Goal: Task Accomplishment & Management: Use online tool/utility

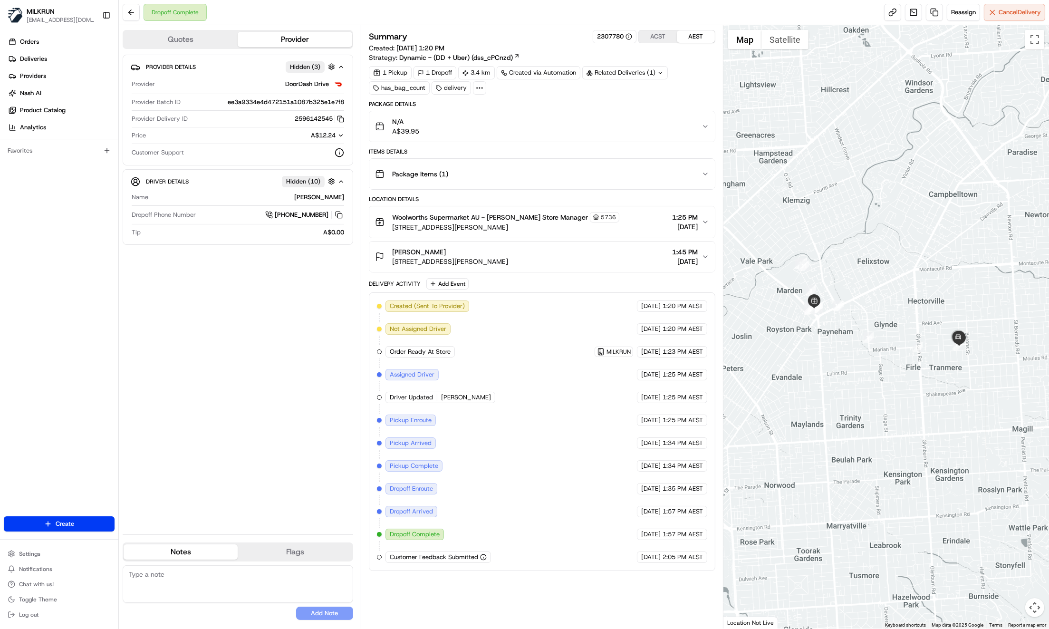
click at [271, 342] on div "Provider Details Hidden ( 3 ) Provider DoorDash Drive Provider Batch ID ee3a933…" at bounding box center [238, 291] width 230 height 472
drag, startPoint x: 490, startPoint y: 215, endPoint x: 528, endPoint y: 217, distance: 37.6
click at [528, 217] on span "Woolworths Supermarket AU - [PERSON_NAME] Store Manager" at bounding box center [490, 217] width 196 height 10
copy span "[PERSON_NAME] Store"
click at [679, 177] on div "Package Items ( 1 )" at bounding box center [538, 173] width 326 height 19
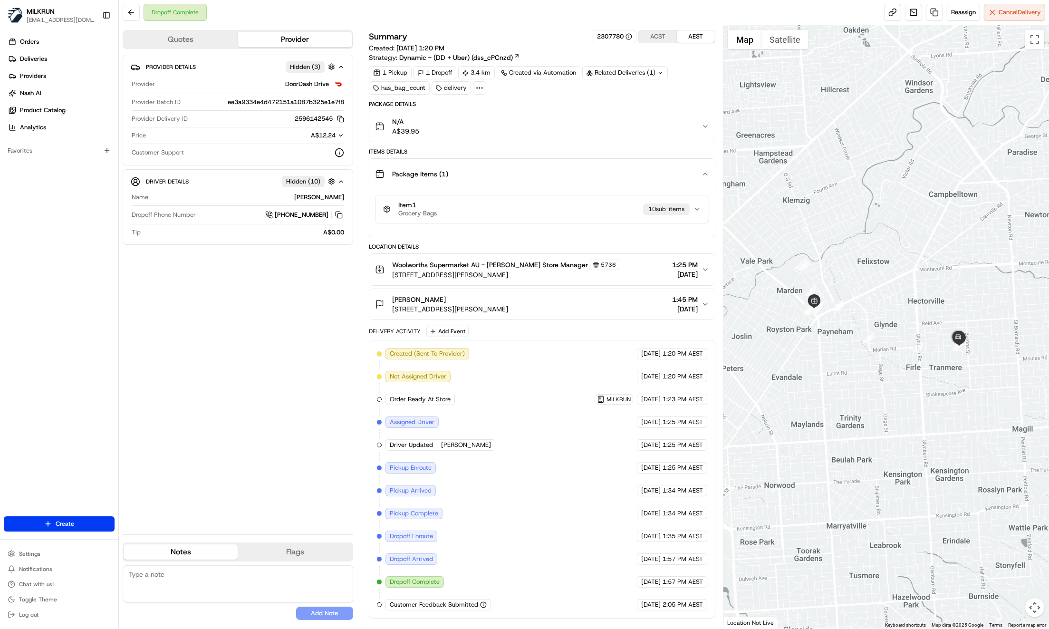
click at [526, 217] on button "Item 1 Grocery Bags 10 sub-item s" at bounding box center [541, 209] width 333 height 28
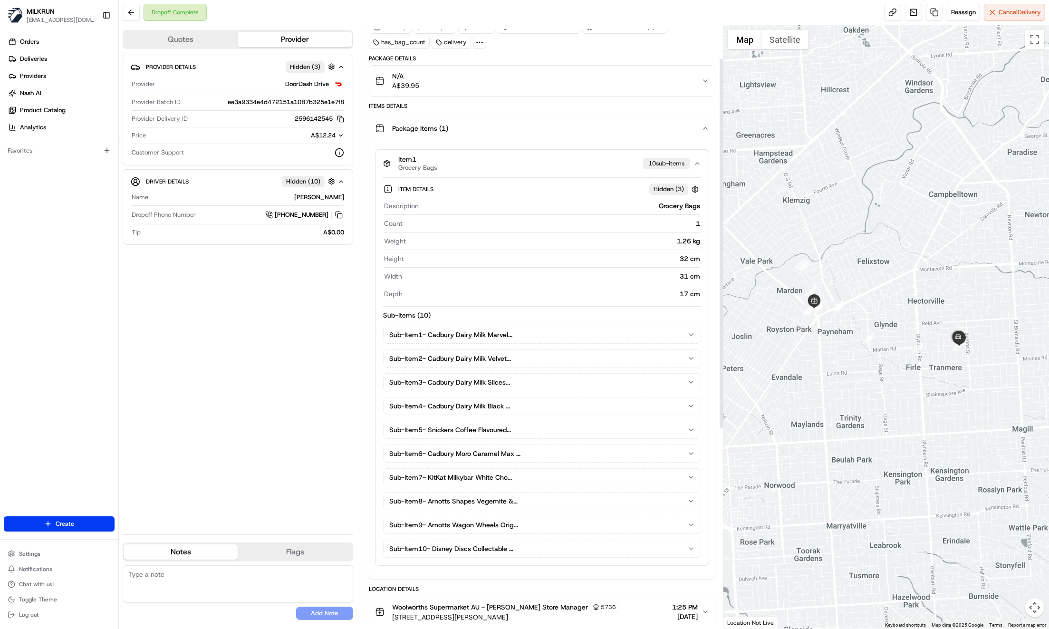
scroll to position [64, 0]
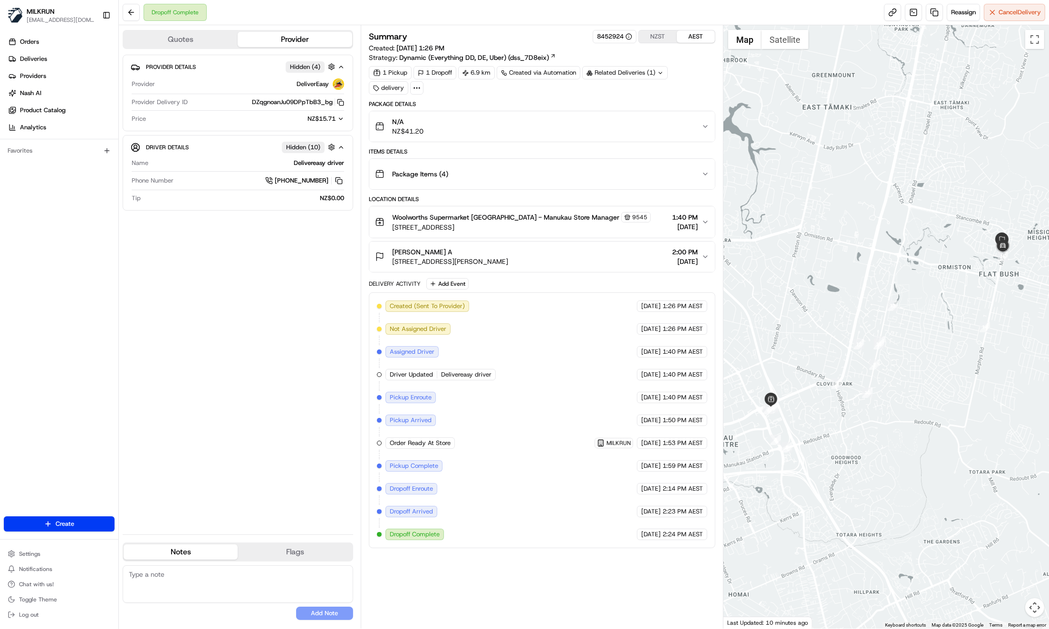
click at [701, 175] on div "Package Items ( 4 )" at bounding box center [538, 173] width 326 height 19
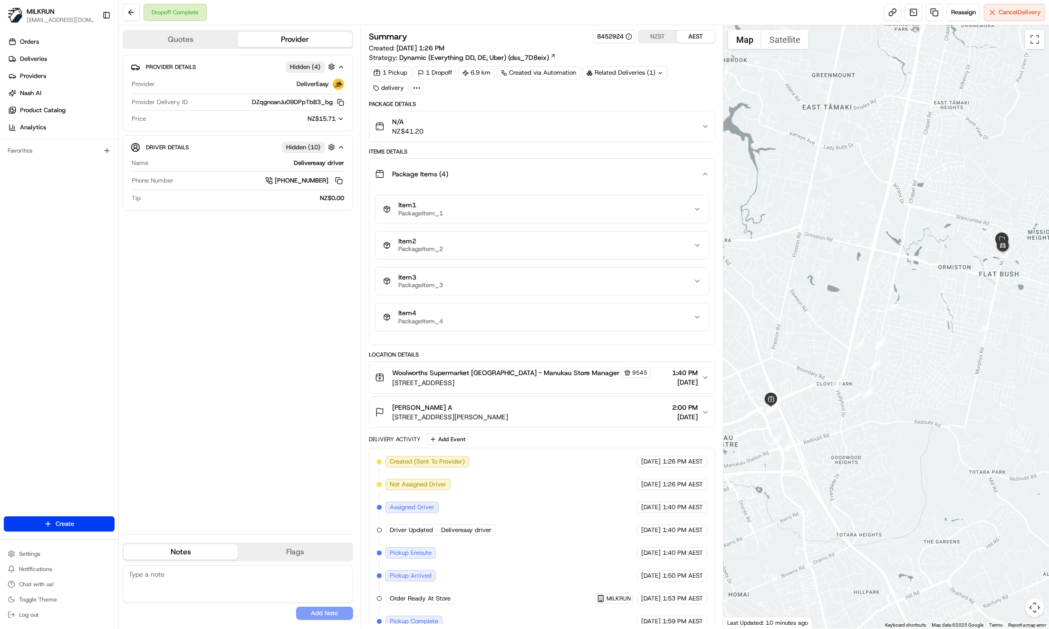
click at [154, 328] on div "Provider Details Hidden ( 4 ) Provider DeliverEasy Provider Delivery ID DZqgnoa…" at bounding box center [238, 291] width 230 height 472
drag, startPoint x: 487, startPoint y: 368, endPoint x: 509, endPoint y: 384, distance: 27.3
click at [515, 372] on span "Woolworths Supermarket NZ - Manukau Store Manager" at bounding box center [505, 373] width 227 height 10
copy span "Manukau"
drag, startPoint x: 431, startPoint y: 369, endPoint x: 514, endPoint y: 373, distance: 82.8
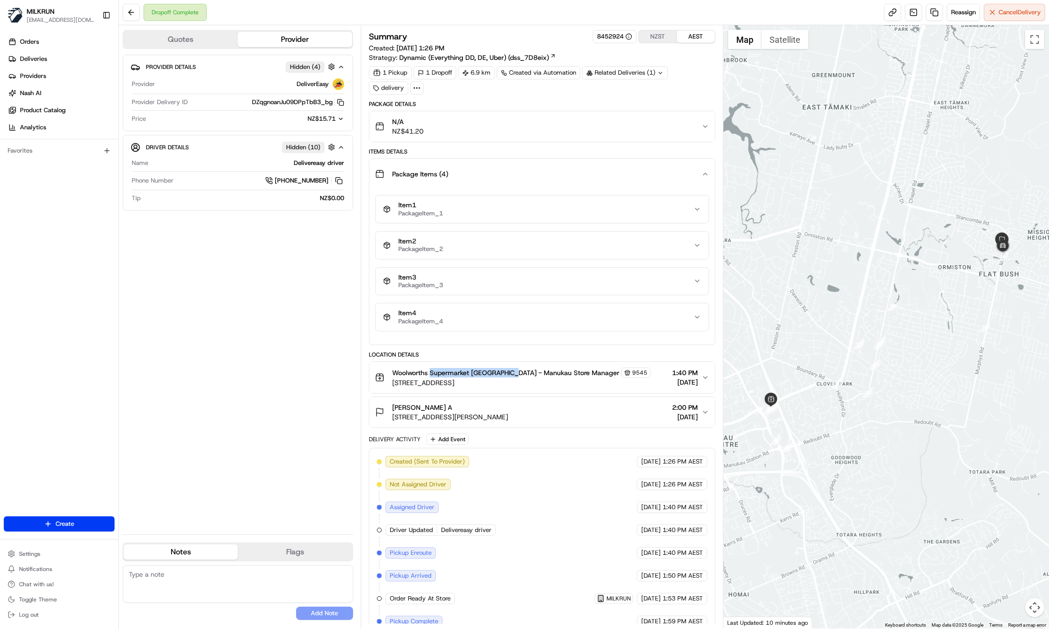
click at [514, 373] on span "Woolworths Supermarket NZ - Manukau Store Manager" at bounding box center [505, 373] width 227 height 10
copy span "Supermarket NZ - Manukau"
click at [498, 373] on span "Woolworths Supermarket NZ - Manukau Store Manager" at bounding box center [505, 373] width 227 height 10
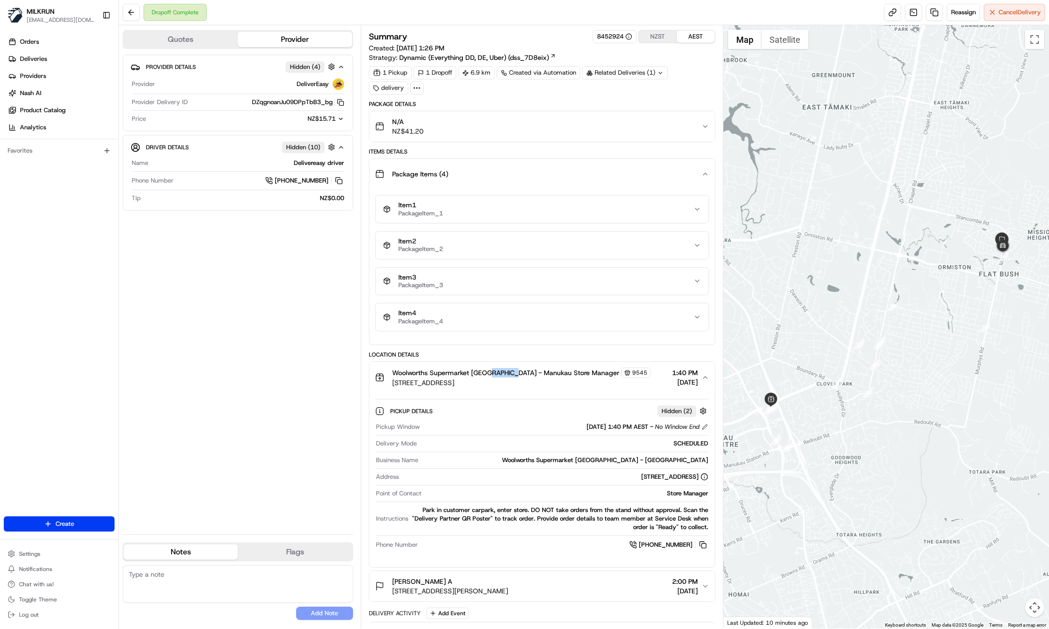
drag, startPoint x: 487, startPoint y: 370, endPoint x: 514, endPoint y: 372, distance: 27.2
click at [514, 372] on span "Woolworths Supermarket NZ - Manukau Store Manager" at bounding box center [505, 373] width 227 height 10
copy span "Manukau"
click at [219, 367] on div "Provider Details Hidden ( 4 ) Provider DeliverEasy Provider Delivery ID DZqgnoa…" at bounding box center [238, 291] width 230 height 472
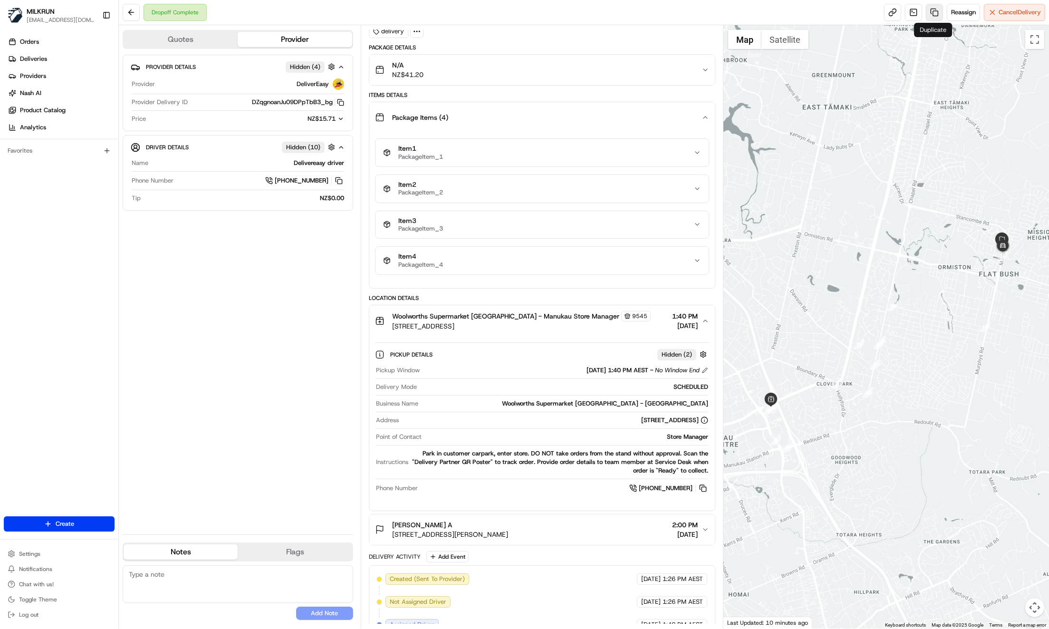
click at [933, 13] on link at bounding box center [934, 12] width 17 height 17
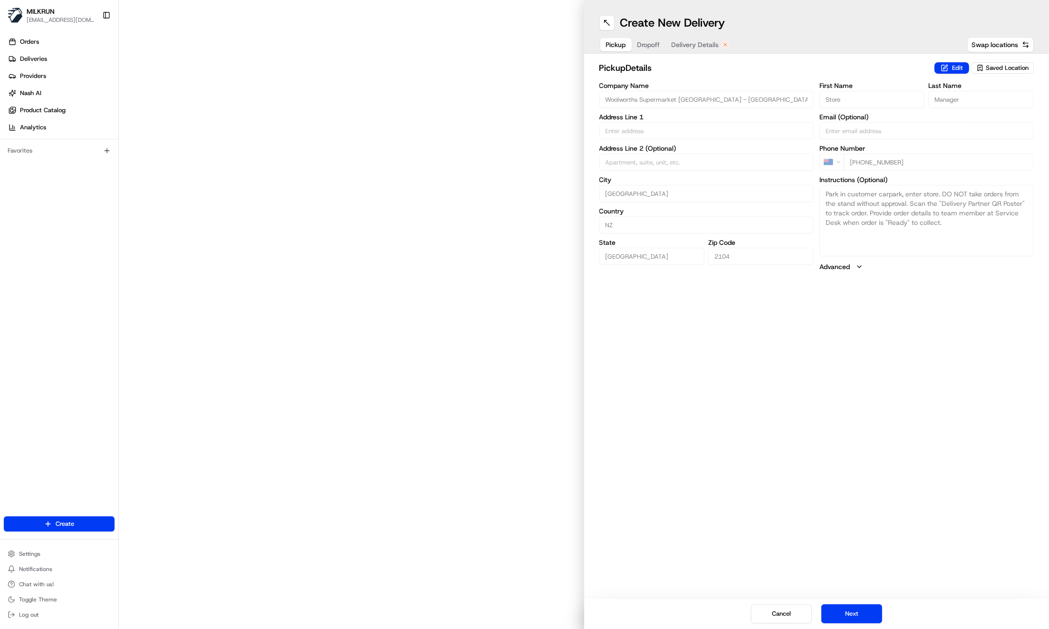
type input "652 Great South Rd"
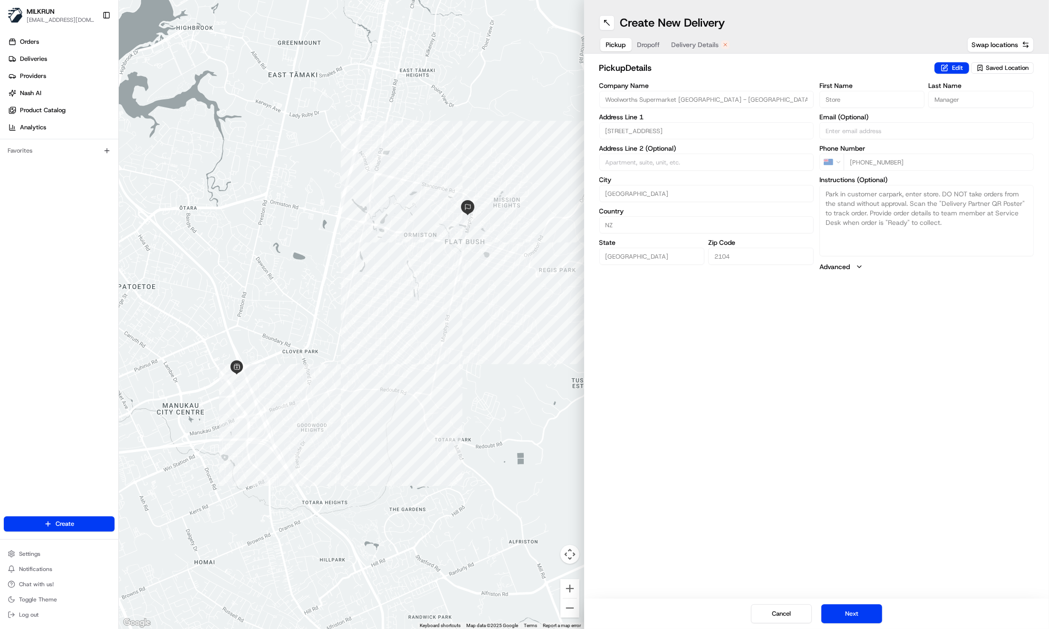
click at [683, 46] on span "Delivery Details" at bounding box center [695, 45] width 48 height 10
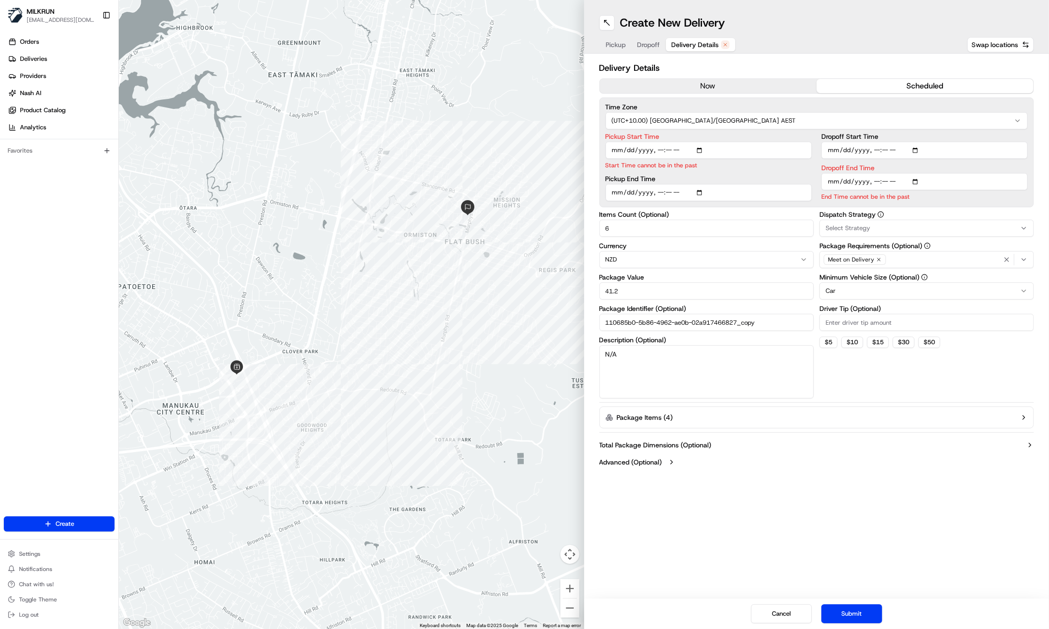
click at [718, 88] on button "now" at bounding box center [708, 86] width 217 height 14
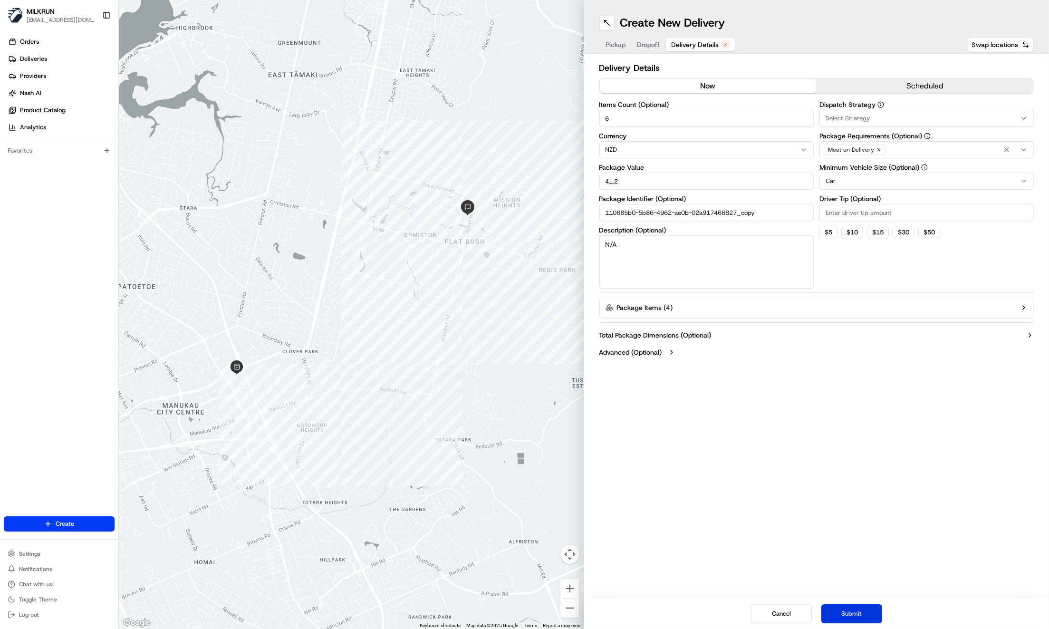
click at [842, 614] on button "Submit" at bounding box center [851, 613] width 61 height 19
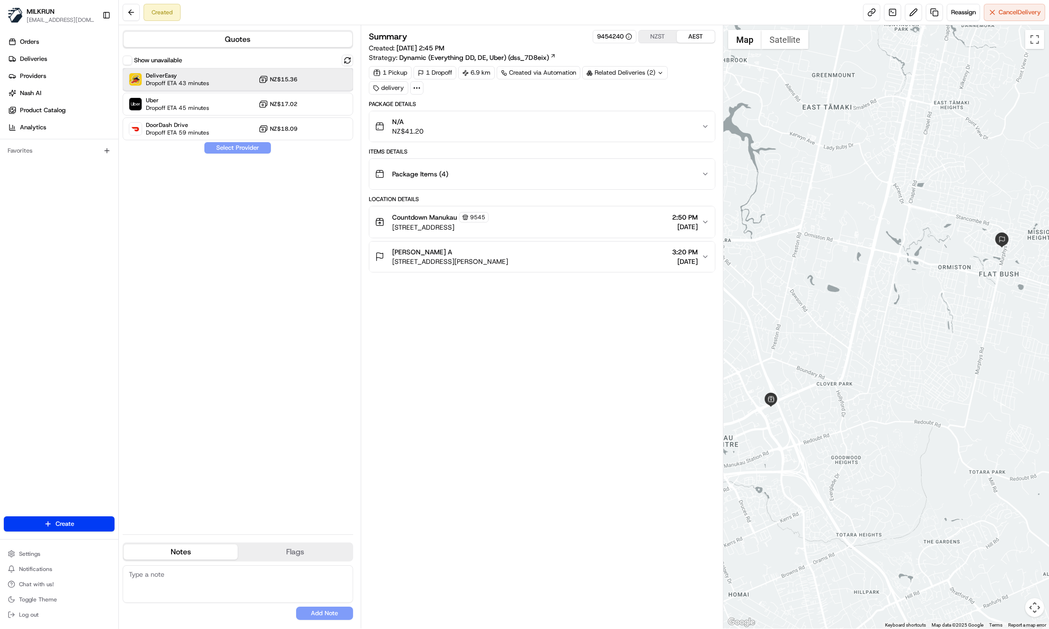
click at [207, 81] on span "Dropoff ETA 43 minutes" at bounding box center [177, 83] width 63 height 8
click at [233, 149] on button "Assign Provider" at bounding box center [237, 147] width 67 height 11
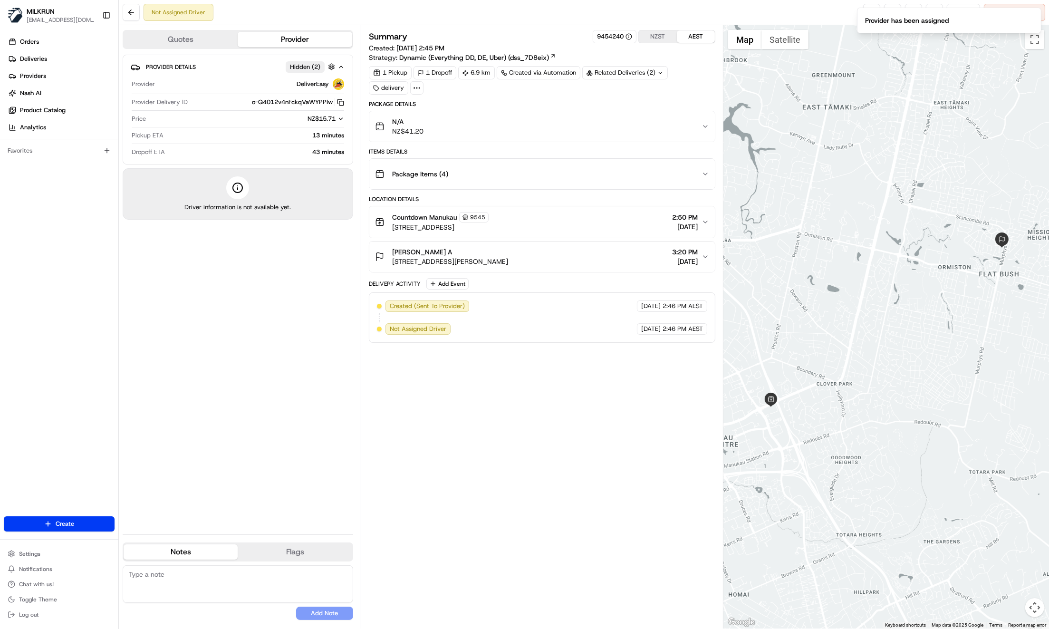
drag, startPoint x: 837, startPoint y: 14, endPoint x: 842, endPoint y: 12, distance: 5.0
click at [837, 13] on div "Not Assigned Driver Reassign Cancel Delivery" at bounding box center [584, 12] width 930 height 25
click at [870, 6] on ol "Provider has been assigned" at bounding box center [949, 20] width 200 height 41
drag, startPoint x: 822, startPoint y: 20, endPoint x: 854, endPoint y: 24, distance: 32.5
click at [822, 20] on div "Not Assigned Driver Reassign Cancel Delivery" at bounding box center [584, 12] width 930 height 25
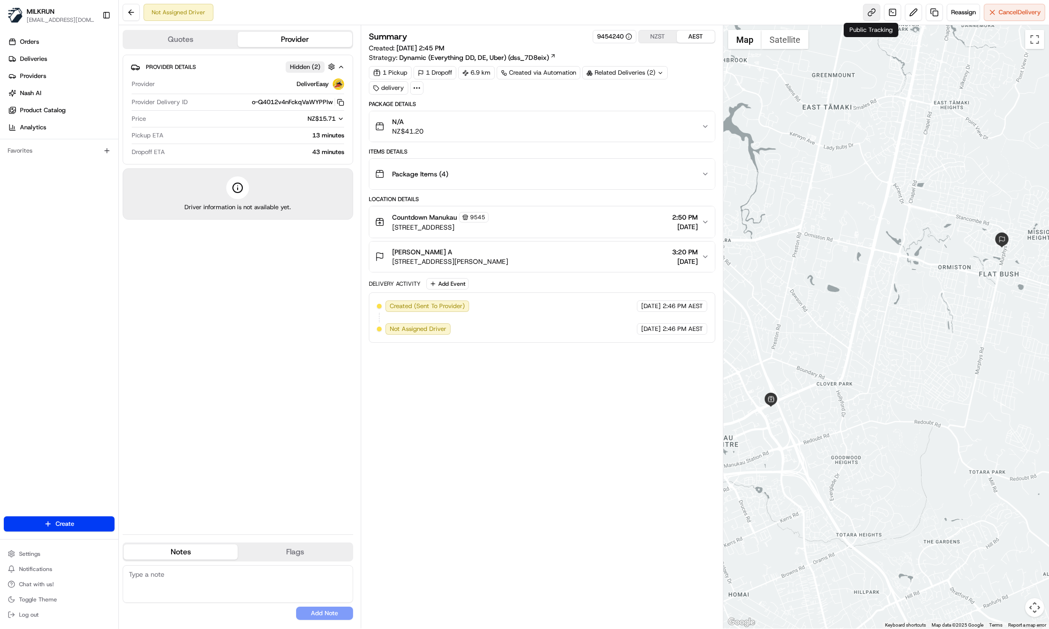
click at [875, 15] on link at bounding box center [871, 12] width 17 height 17
